Goal: Connect with others: Connect with others

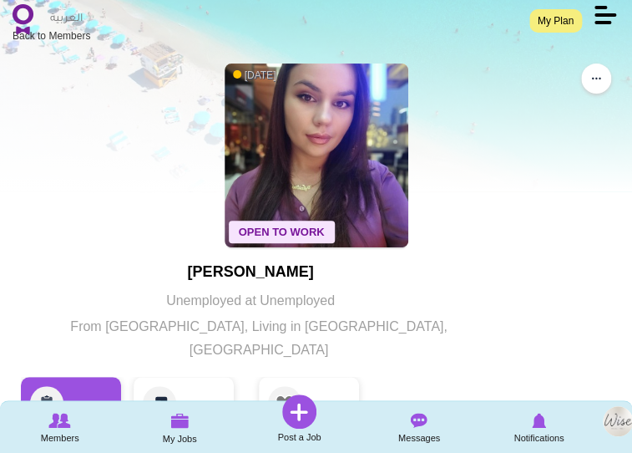
scroll to position [18, 0]
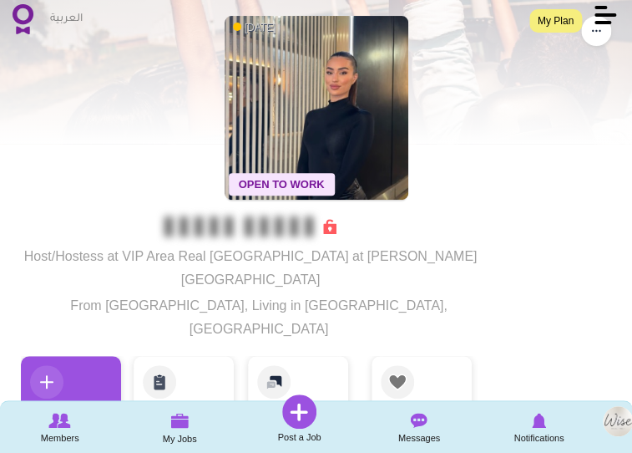
scroll to position [73, 0]
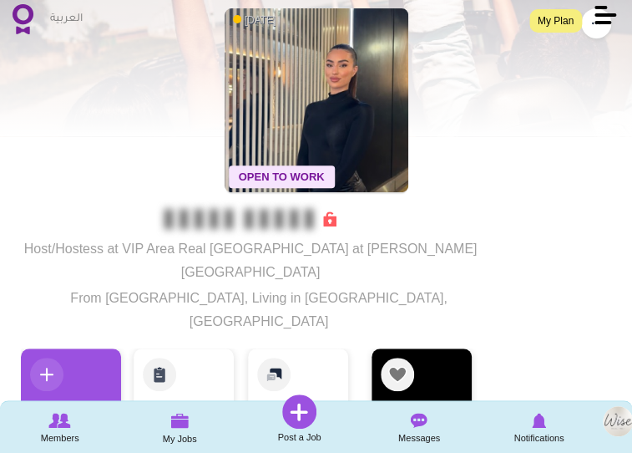
click at [401, 350] on link "Add to Favourites" at bounding box center [422, 394] width 100 height 92
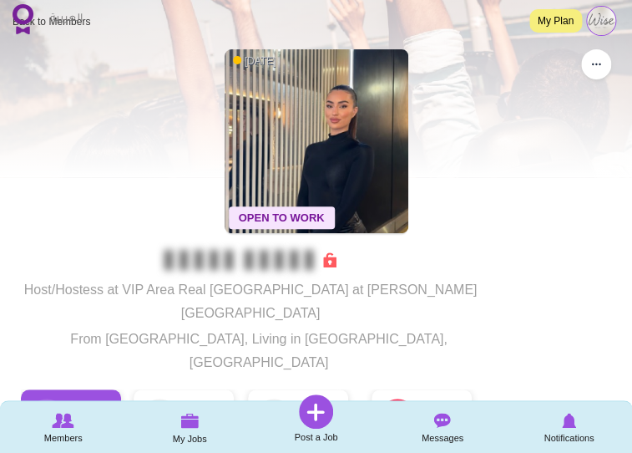
scroll to position [21, 0]
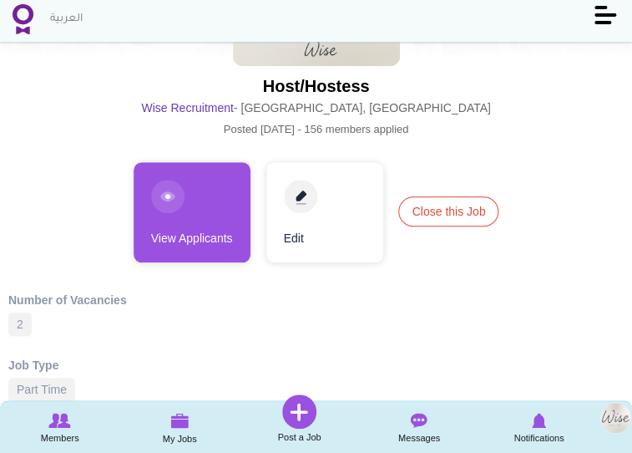
scroll to position [233, 0]
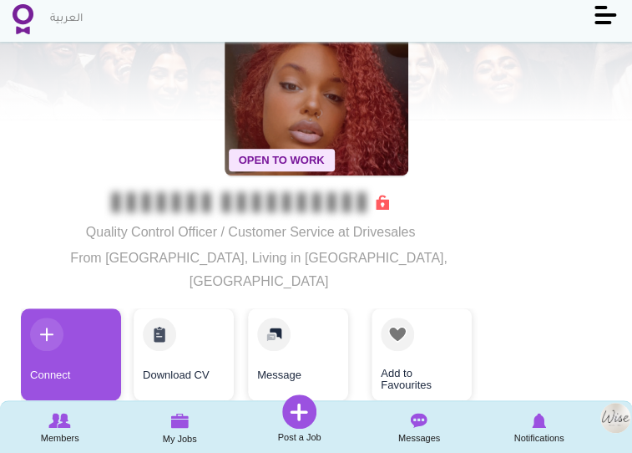
scroll to position [104, 0]
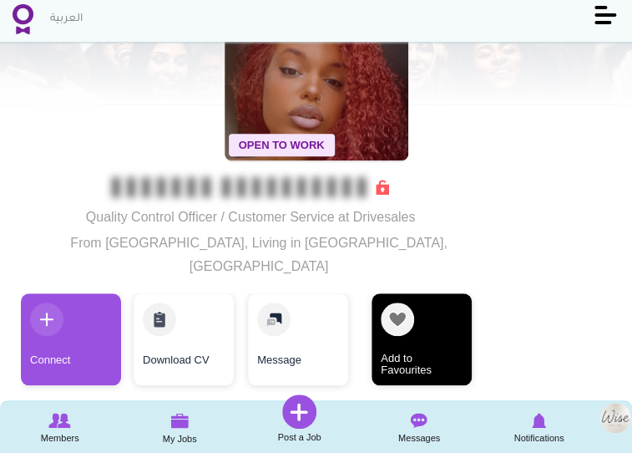
click at [415, 293] on link "Add to Favourites" at bounding box center [422, 339] width 100 height 92
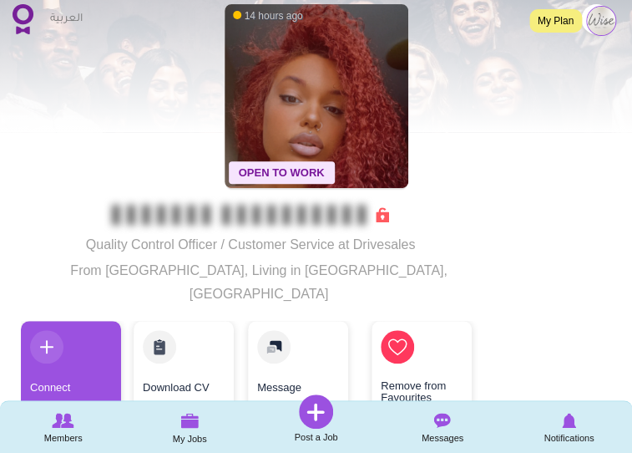
scroll to position [57, 0]
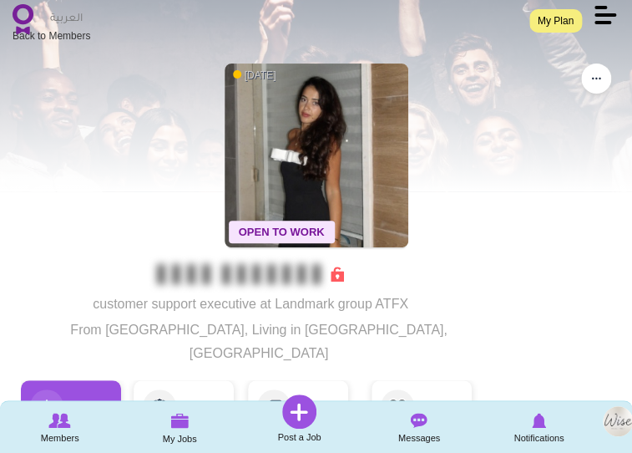
scroll to position [32, 0]
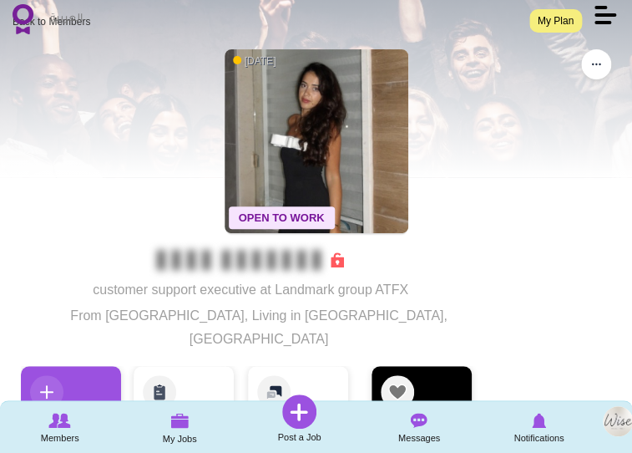
click at [410, 366] on link "Add to Favourites" at bounding box center [422, 412] width 100 height 92
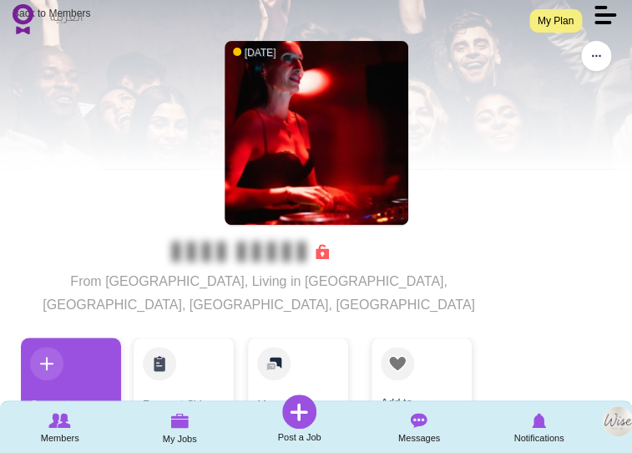
scroll to position [41, 0]
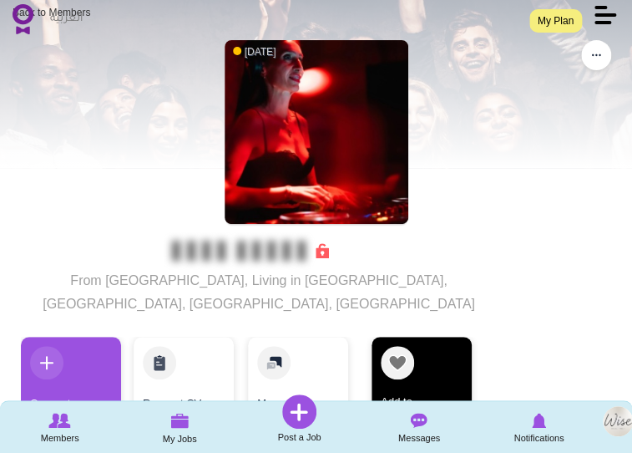
click at [407, 354] on link "Add to Favourites" at bounding box center [422, 382] width 100 height 92
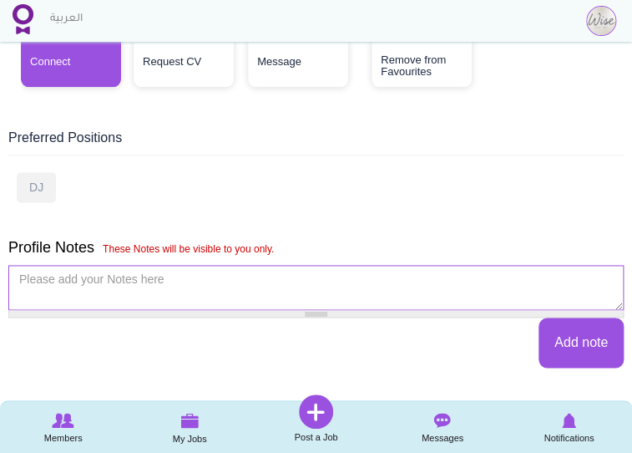
scroll to position [384, 0]
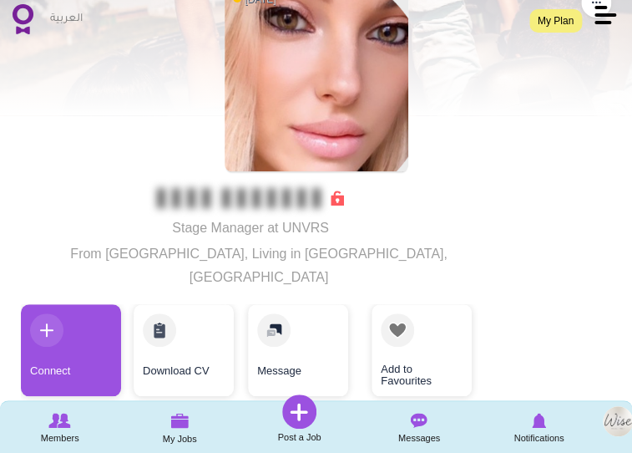
scroll to position [111, 0]
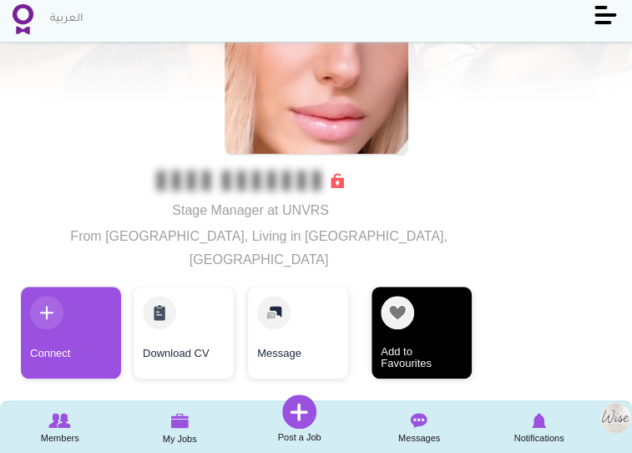
click at [405, 303] on link "Add to Favourites" at bounding box center [422, 332] width 100 height 92
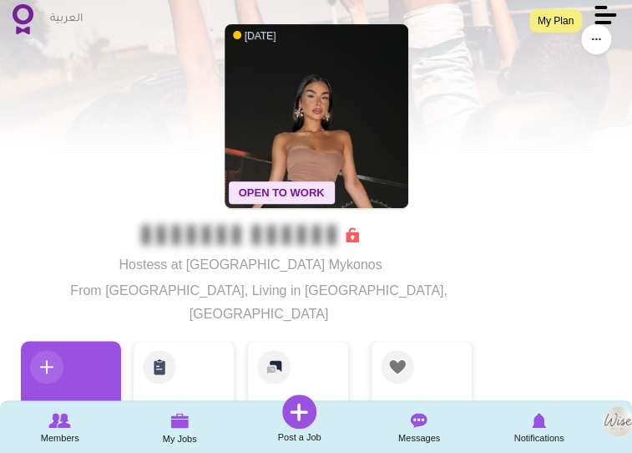
scroll to position [61, 0]
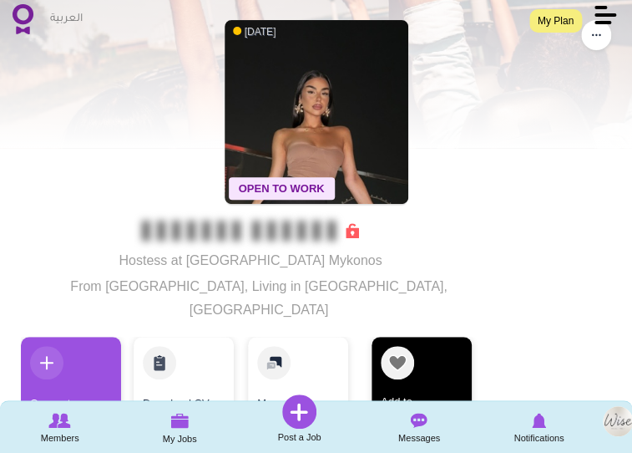
click at [388, 340] on link "Add to Favourites" at bounding box center [422, 382] width 100 height 92
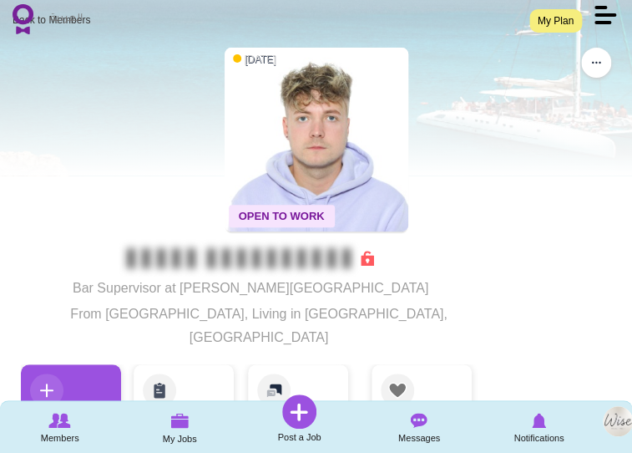
scroll to position [73, 0]
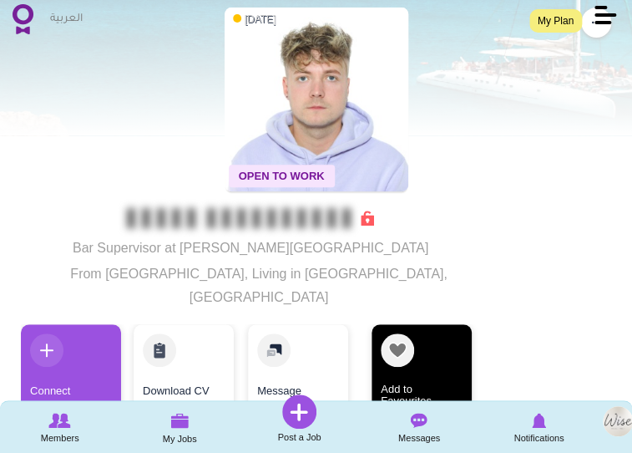
click at [401, 324] on link "Add to Favourites" at bounding box center [422, 370] width 100 height 92
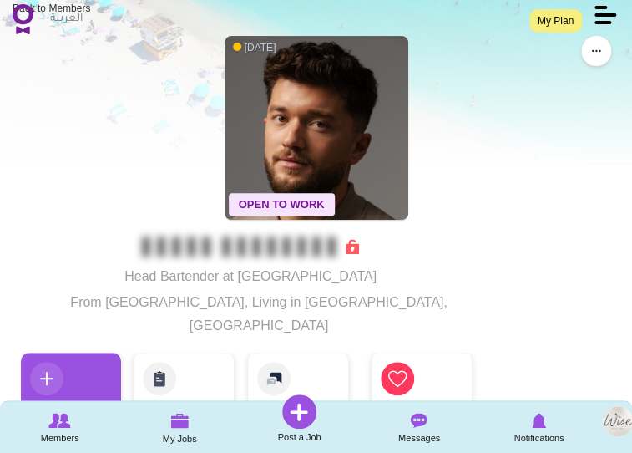
scroll to position [45, 0]
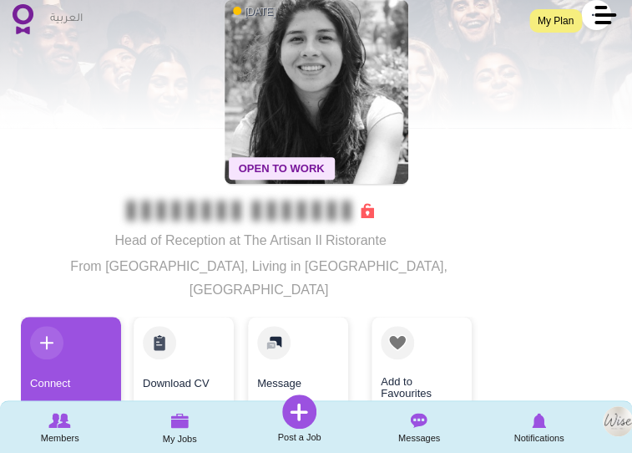
scroll to position [83, 0]
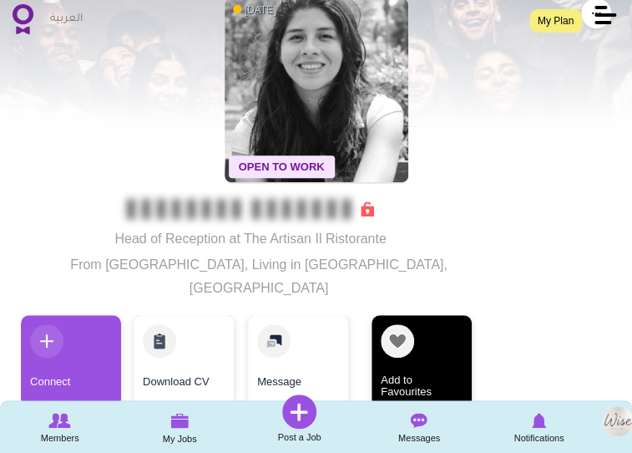
click at [402, 334] on link "Add to Favourites" at bounding box center [422, 361] width 100 height 92
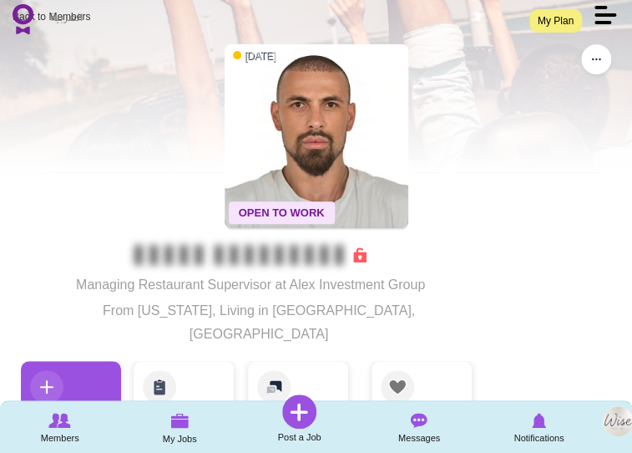
scroll to position [39, 0]
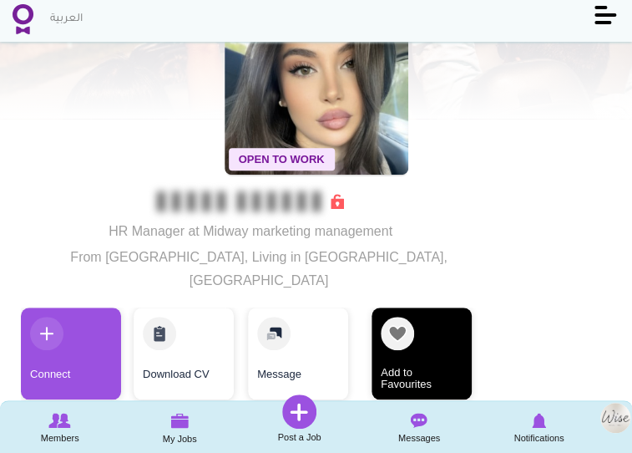
scroll to position [92, 0]
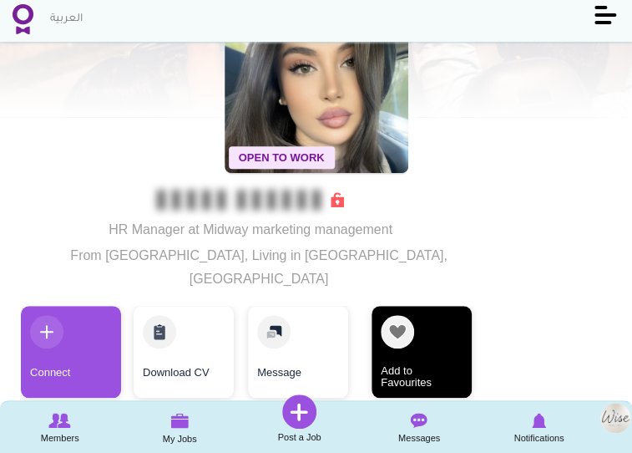
click at [401, 326] on link "Add to Favourites" at bounding box center [422, 352] width 100 height 92
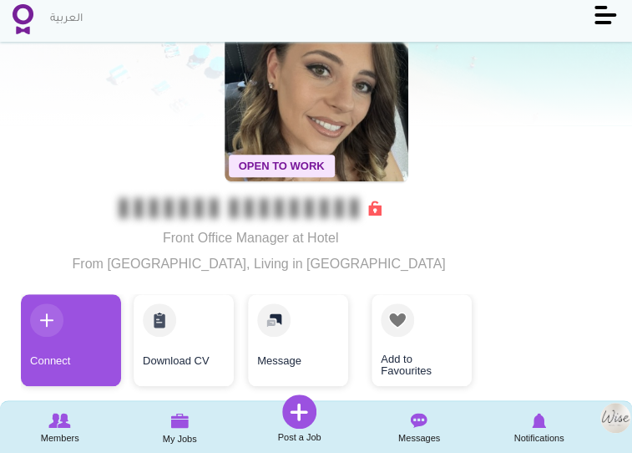
scroll to position [79, 0]
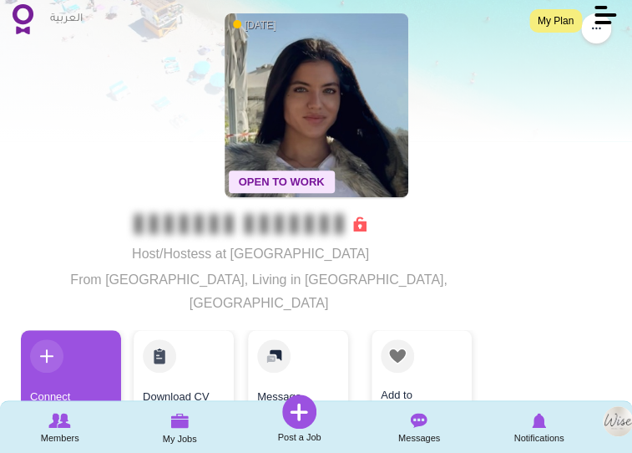
scroll to position [68, 0]
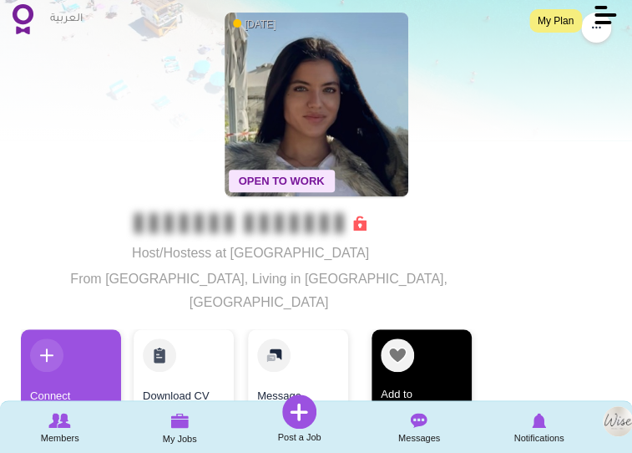
click at [406, 336] on link "Add to Favourites" at bounding box center [422, 375] width 100 height 92
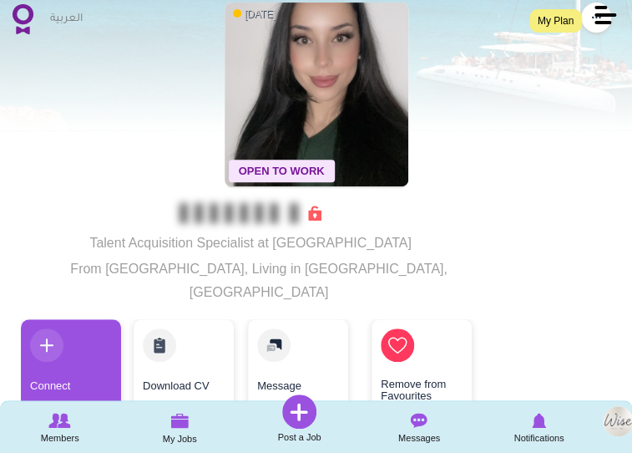
scroll to position [83, 0]
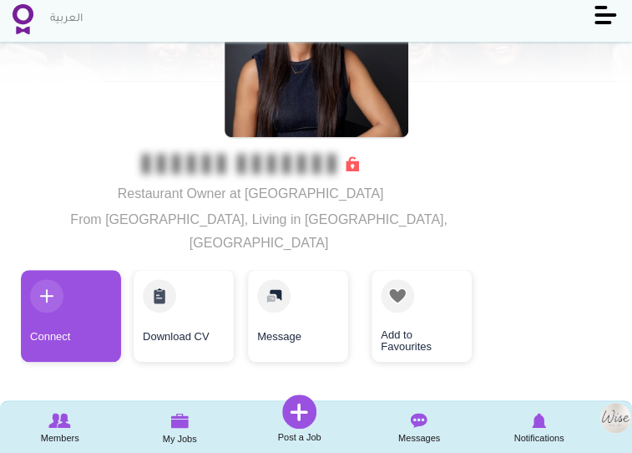
scroll to position [136, 0]
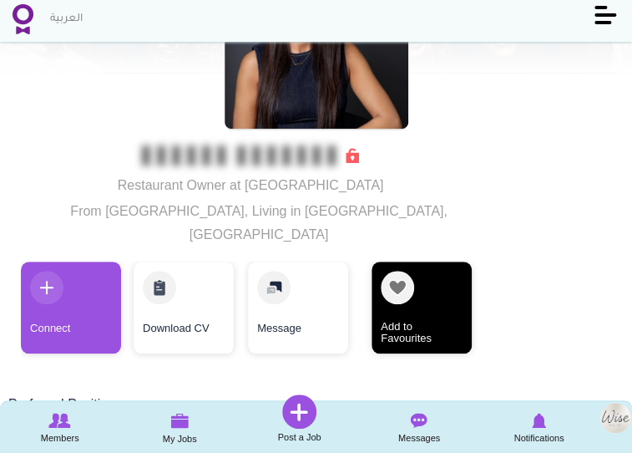
click at [400, 283] on link "Add to Favourites" at bounding box center [422, 307] width 100 height 92
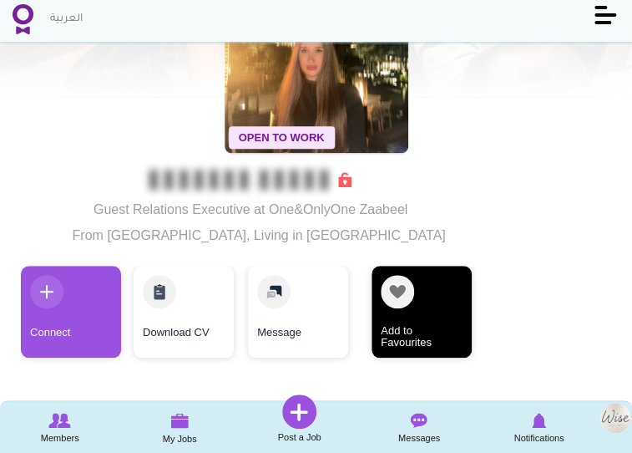
scroll to position [117, 0]
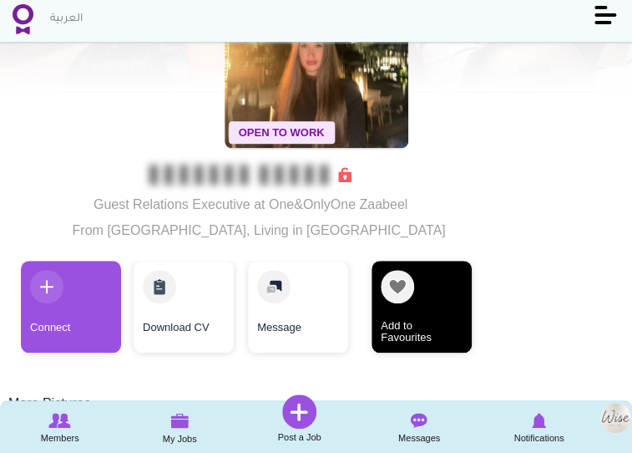
click at [438, 316] on link "Add to Favourites" at bounding box center [422, 306] width 100 height 92
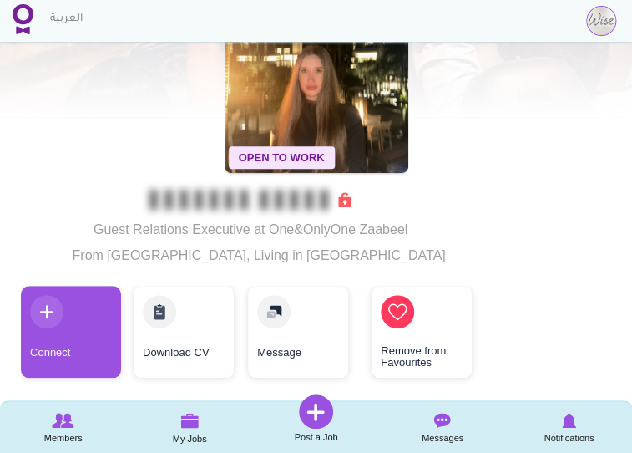
scroll to position [92, 0]
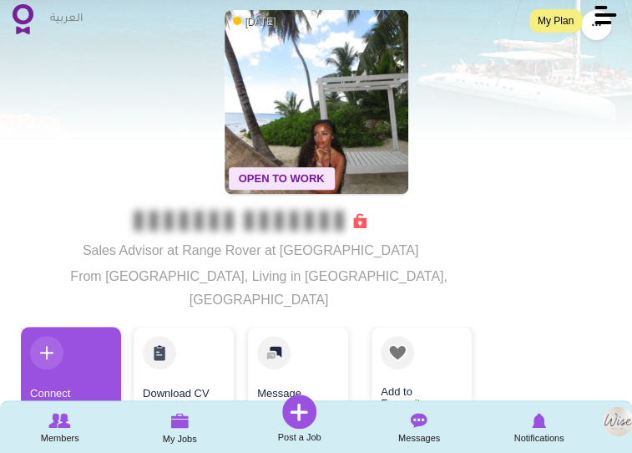
scroll to position [74, 0]
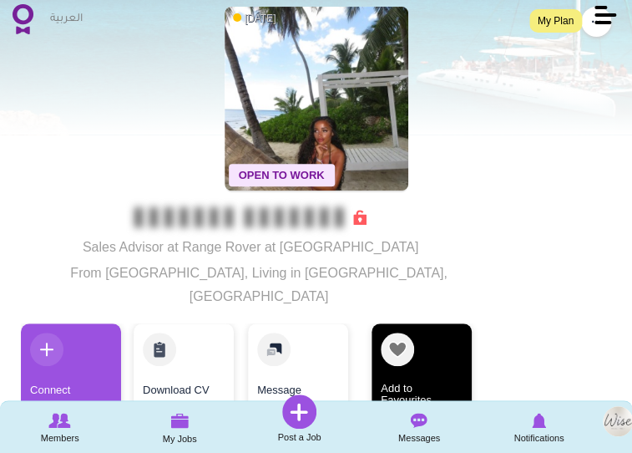
click at [422, 341] on link "Add to Favourites" at bounding box center [422, 369] width 100 height 92
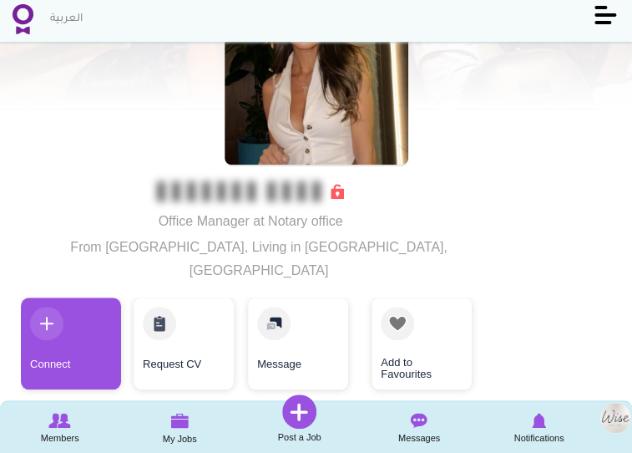
scroll to position [105, 0]
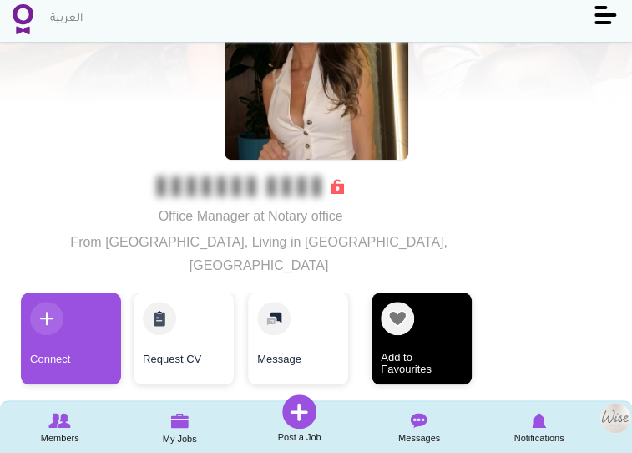
click at [407, 306] on link "Add to Favourites" at bounding box center [422, 338] width 100 height 92
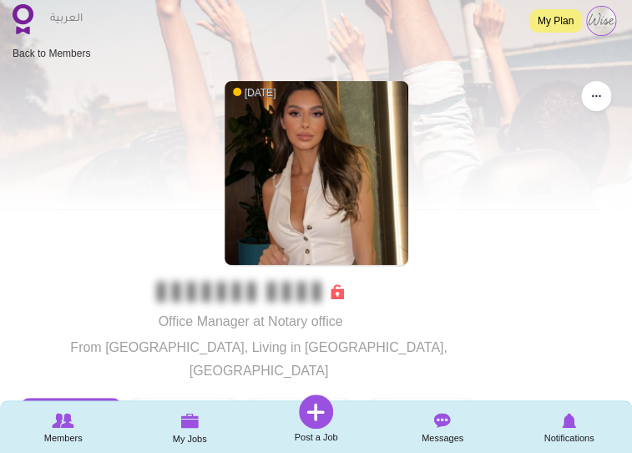
scroll to position [0, 0]
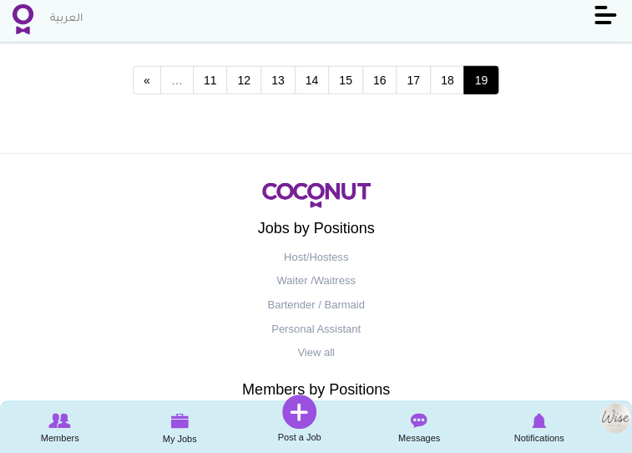
scroll to position [2400, 0]
